Goal: Task Accomplishment & Management: Complete application form

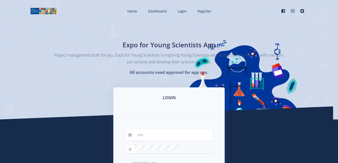
type input "[EMAIL_ADDRESS][DOMAIN_NAME]"
click at [0, 144] on html "Home Dashboard Login Register Facebook" at bounding box center [169, 132] width 338 height 264
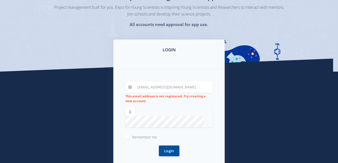
scroll to position [48, 0]
type input "[EMAIL_ADDRESS][DOMAIN_NAME]"
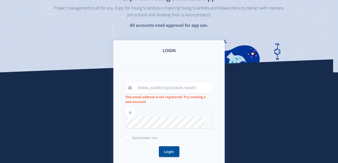
click at [131, 114] on icon at bounding box center [130, 113] width 4 height 4
click at [131, 113] on icon at bounding box center [130, 113] width 4 height 4
